Goal: Task Accomplishment & Management: Use online tool/utility

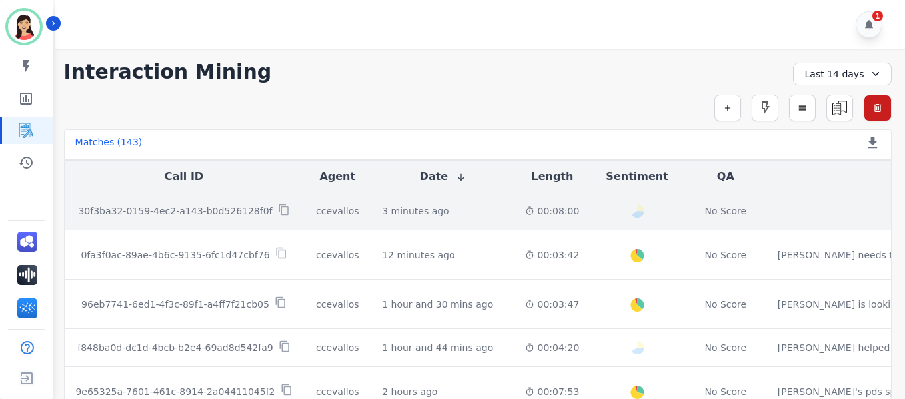
click at [440, 214] on div "3 minutes ago Start at: [DATE] 1:25pm" at bounding box center [443, 210] width 122 height 13
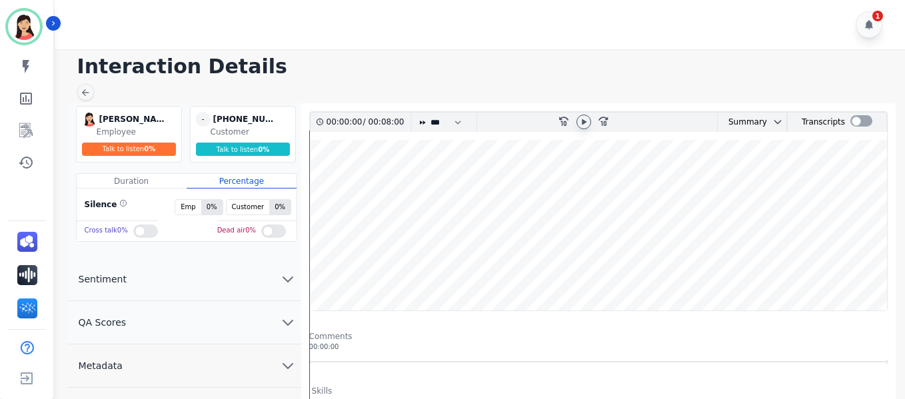
click at [582, 125] on icon at bounding box center [583, 122] width 11 height 11
click at [334, 268] on wave at bounding box center [598, 225] width 577 height 171
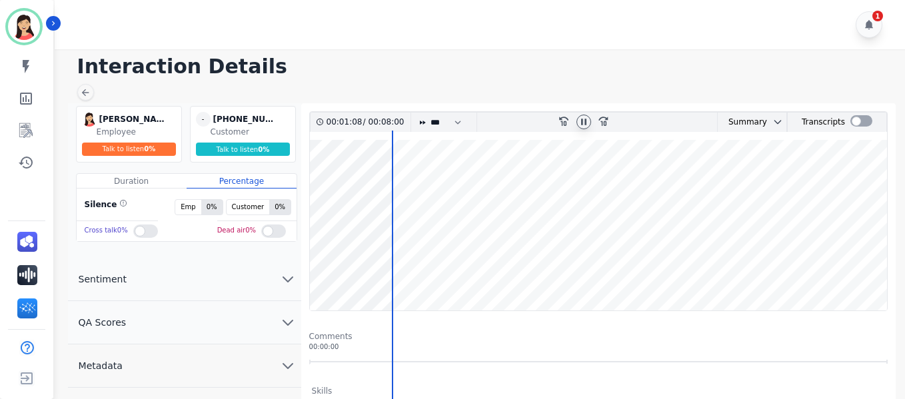
click at [404, 266] on wave at bounding box center [598, 225] width 577 height 171
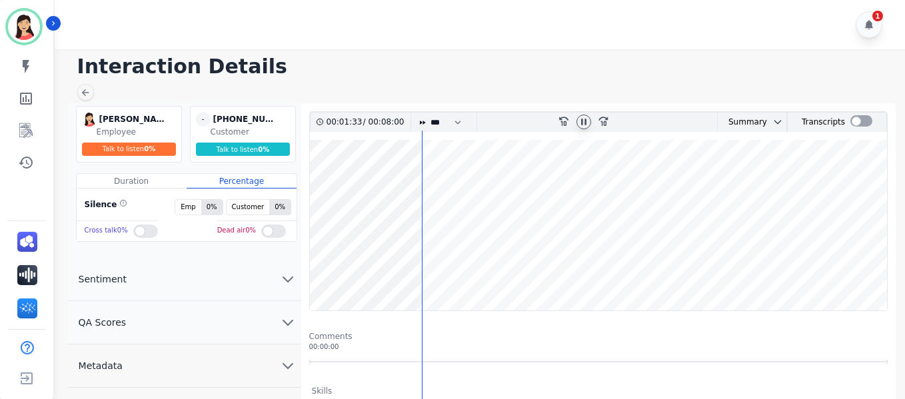
click at [441, 264] on wave at bounding box center [598, 225] width 577 height 171
click at [445, 264] on wave at bounding box center [598, 225] width 577 height 171
click at [450, 265] on wave at bounding box center [598, 225] width 577 height 171
click at [460, 265] on wave at bounding box center [598, 225] width 577 height 171
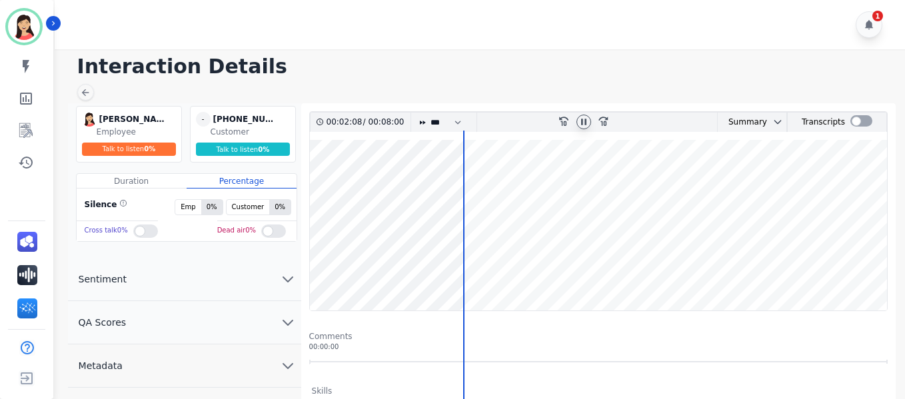
click at [442, 263] on wave at bounding box center [598, 225] width 577 height 171
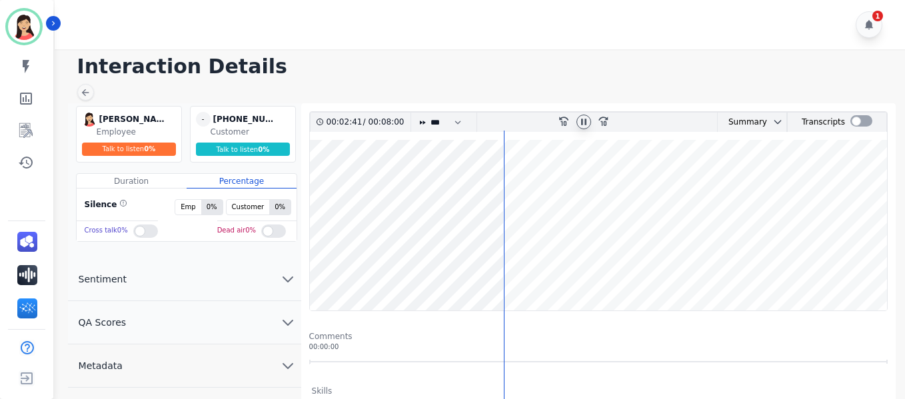
click at [532, 267] on wave at bounding box center [598, 225] width 577 height 171
click at [500, 264] on wave at bounding box center [598, 225] width 577 height 171
click at [585, 123] on icon at bounding box center [583, 122] width 5 height 6
click at [556, 269] on wave at bounding box center [598, 225] width 577 height 171
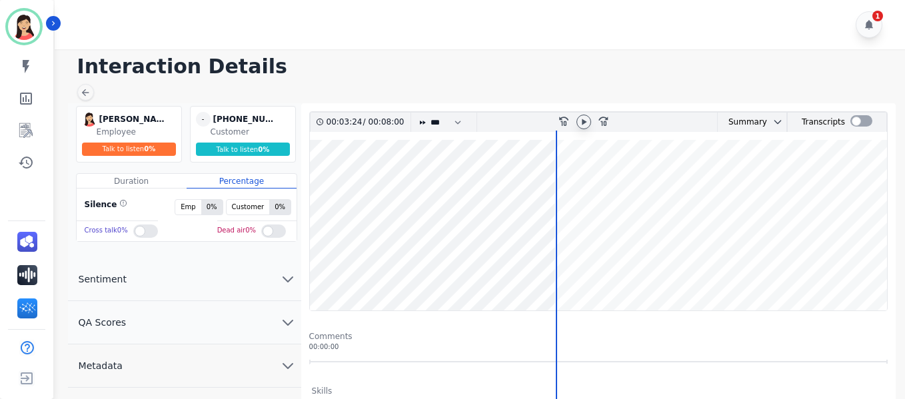
click at [583, 125] on icon at bounding box center [583, 122] width 11 height 11
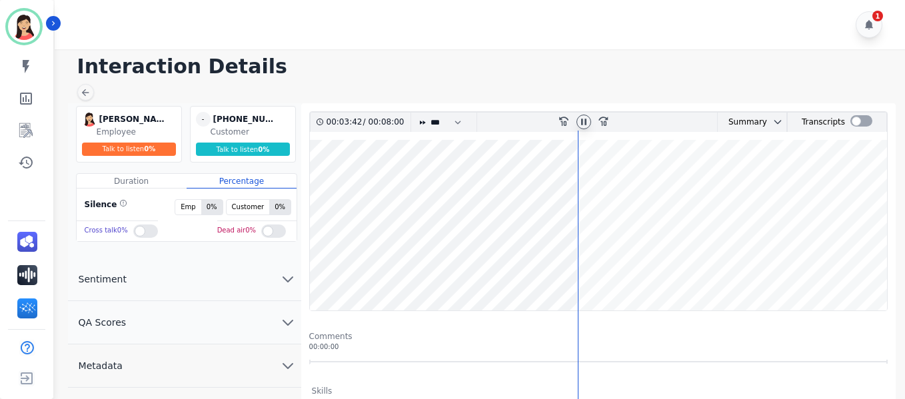
click at [581, 127] on icon at bounding box center [583, 122] width 11 height 11
